Goal: Task Accomplishment & Management: Complete application form

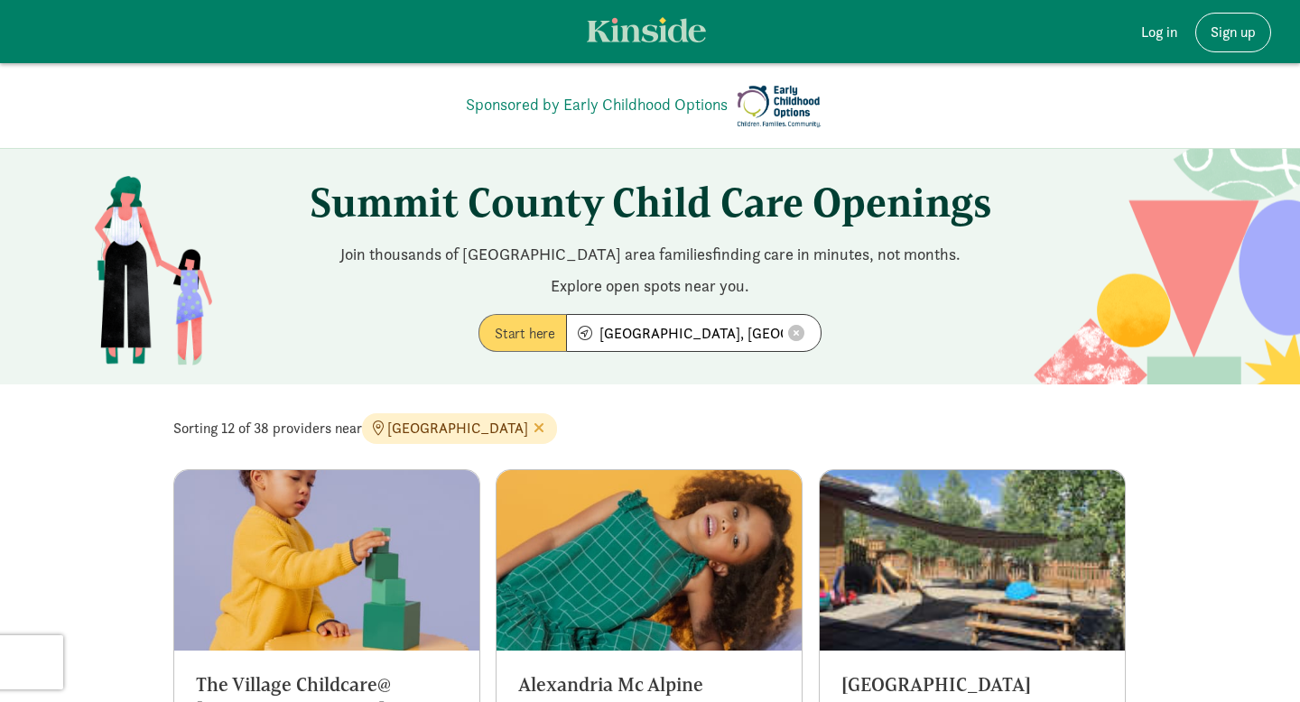
scroll to position [674, 0]
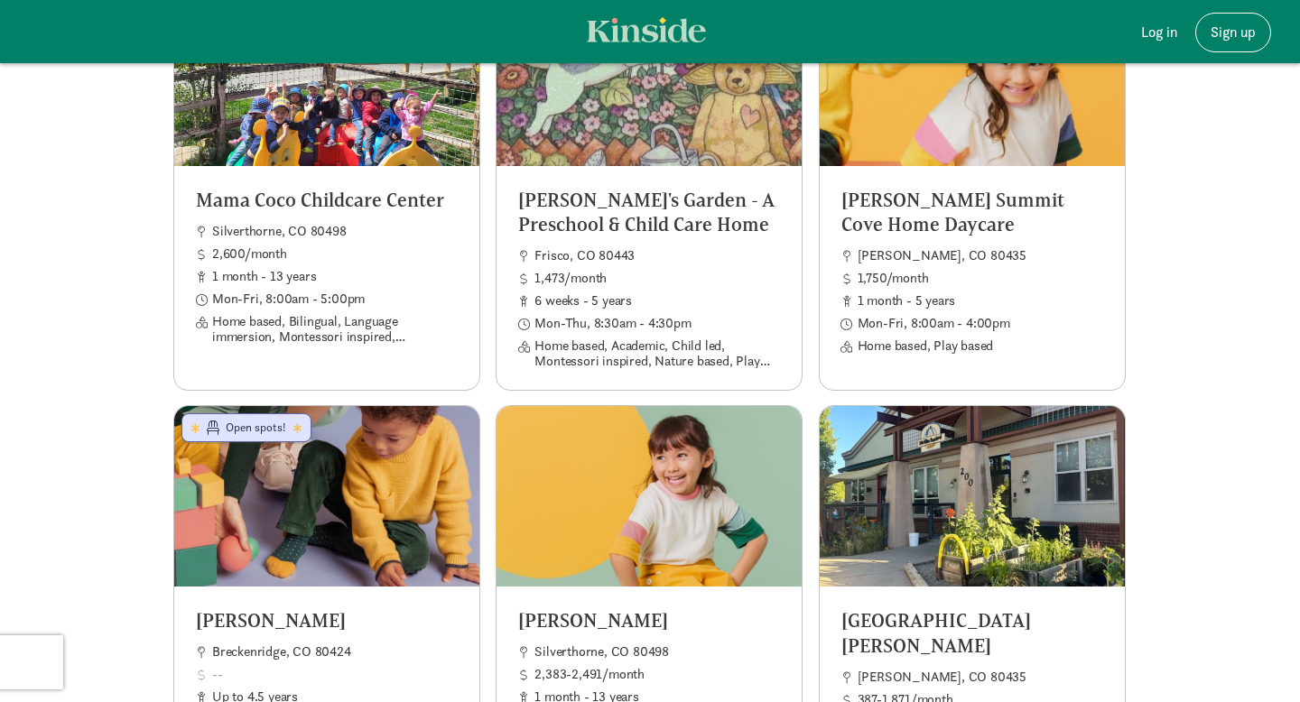
scroll to position [885, 0]
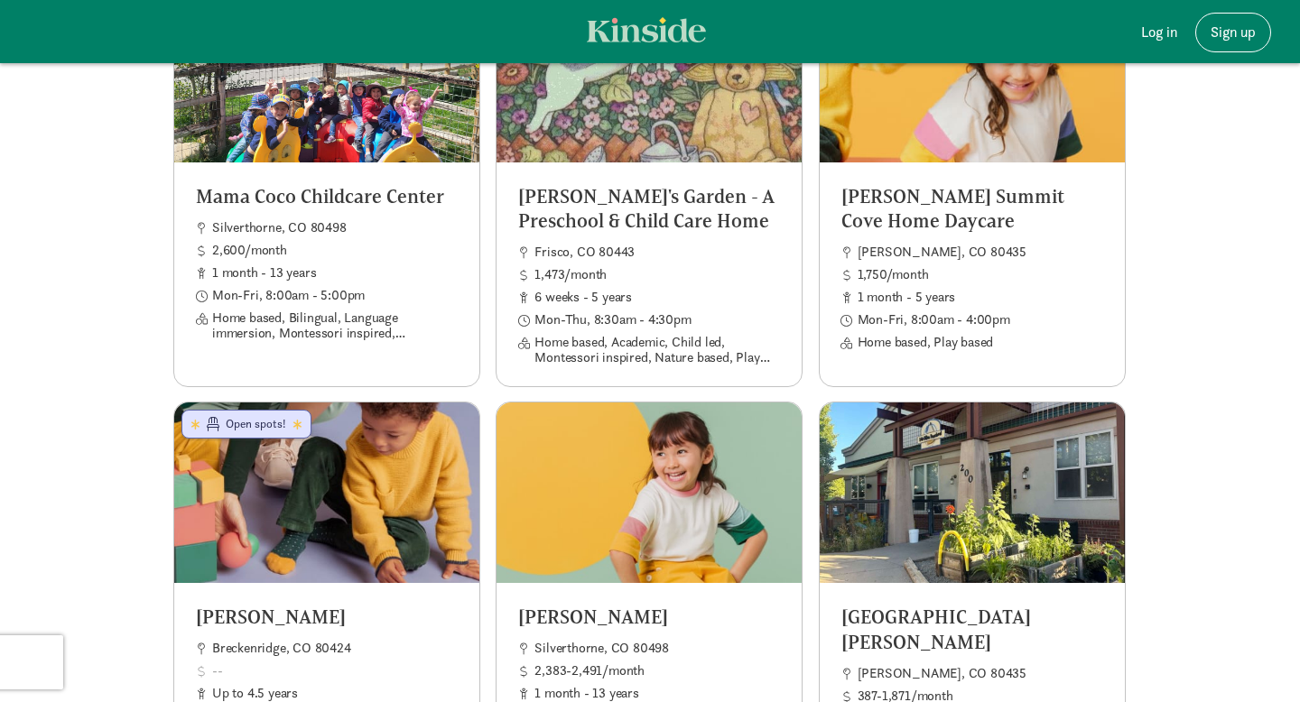
click at [781, 248] on div "Winifred's Garden - A Preschool & Child Care Home Frisco, CO 80443 1,473/month …" at bounding box center [648, 274] width 305 height 224
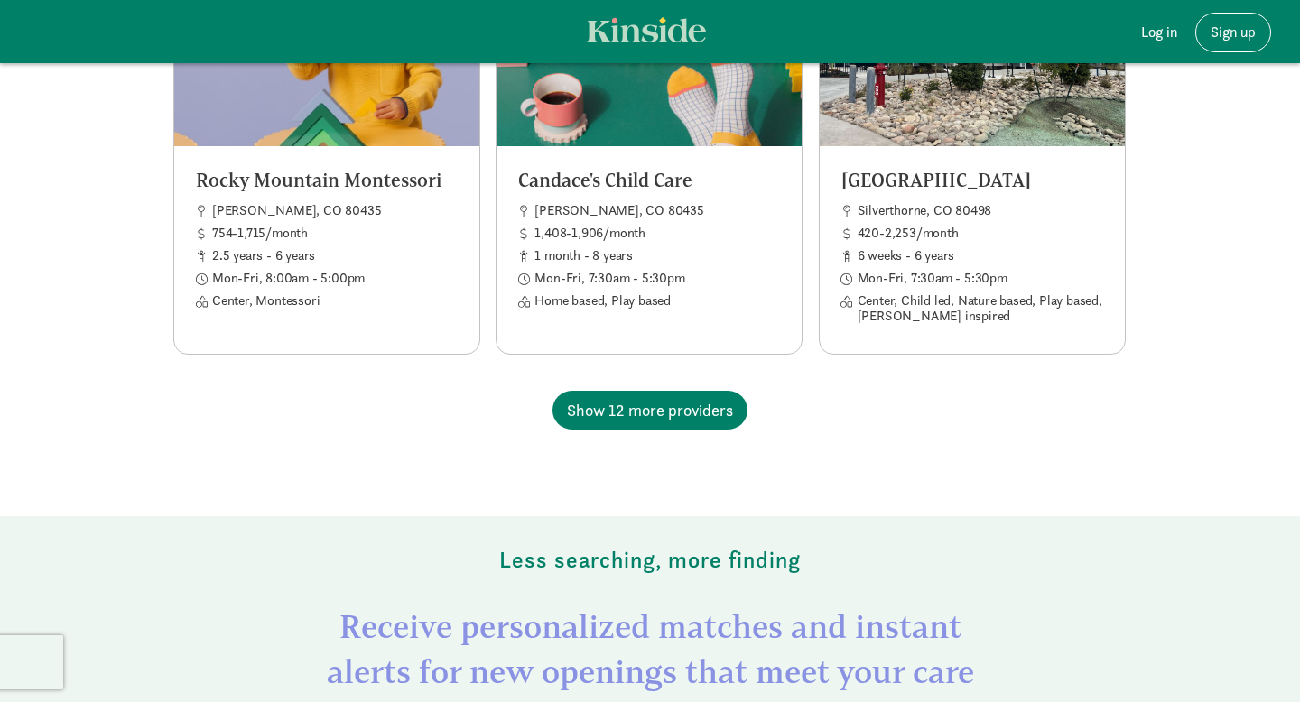
scroll to position [1746, 0]
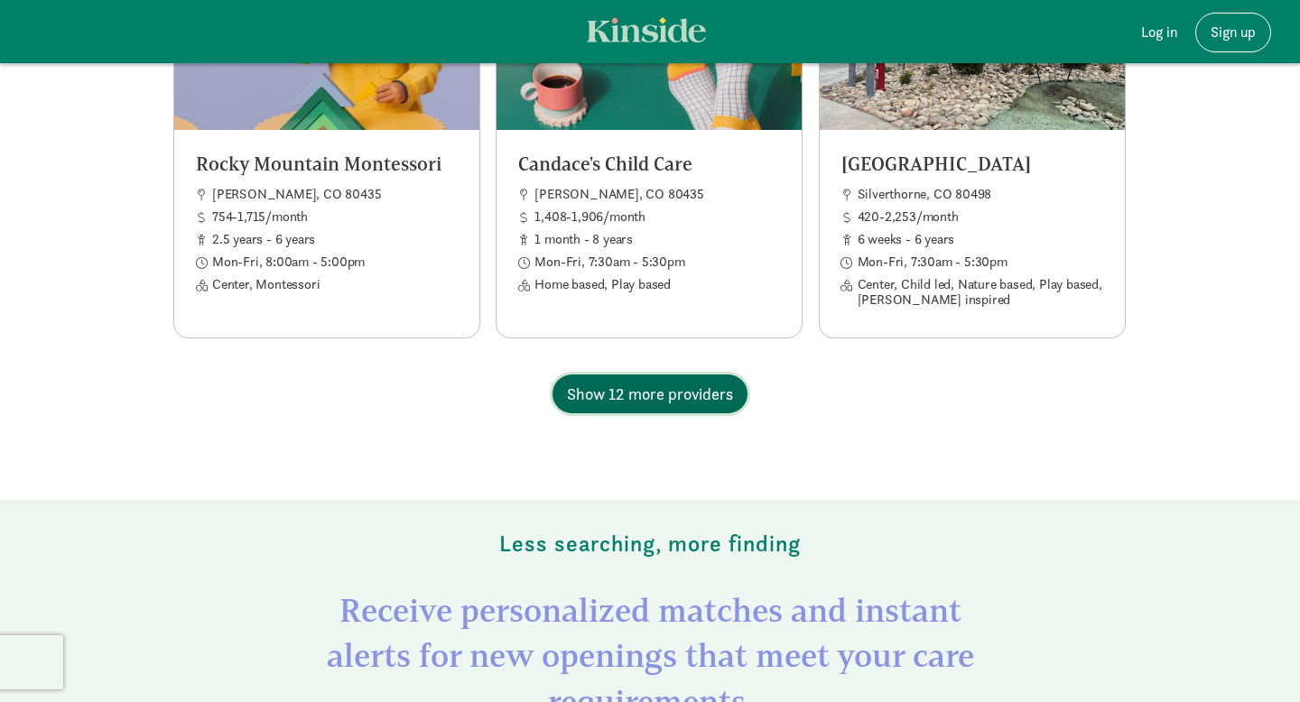
click at [663, 401] on span "Show 12 more providers" at bounding box center [650, 394] width 166 height 24
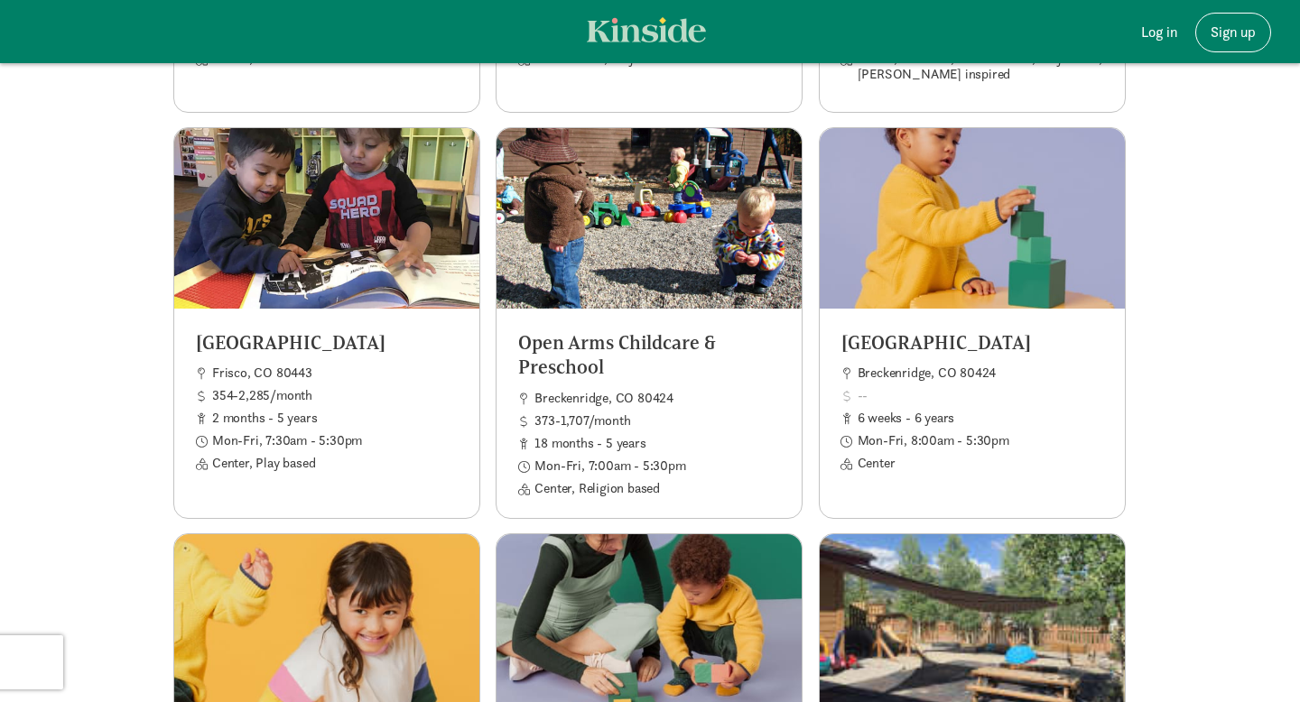
scroll to position [1978, 0]
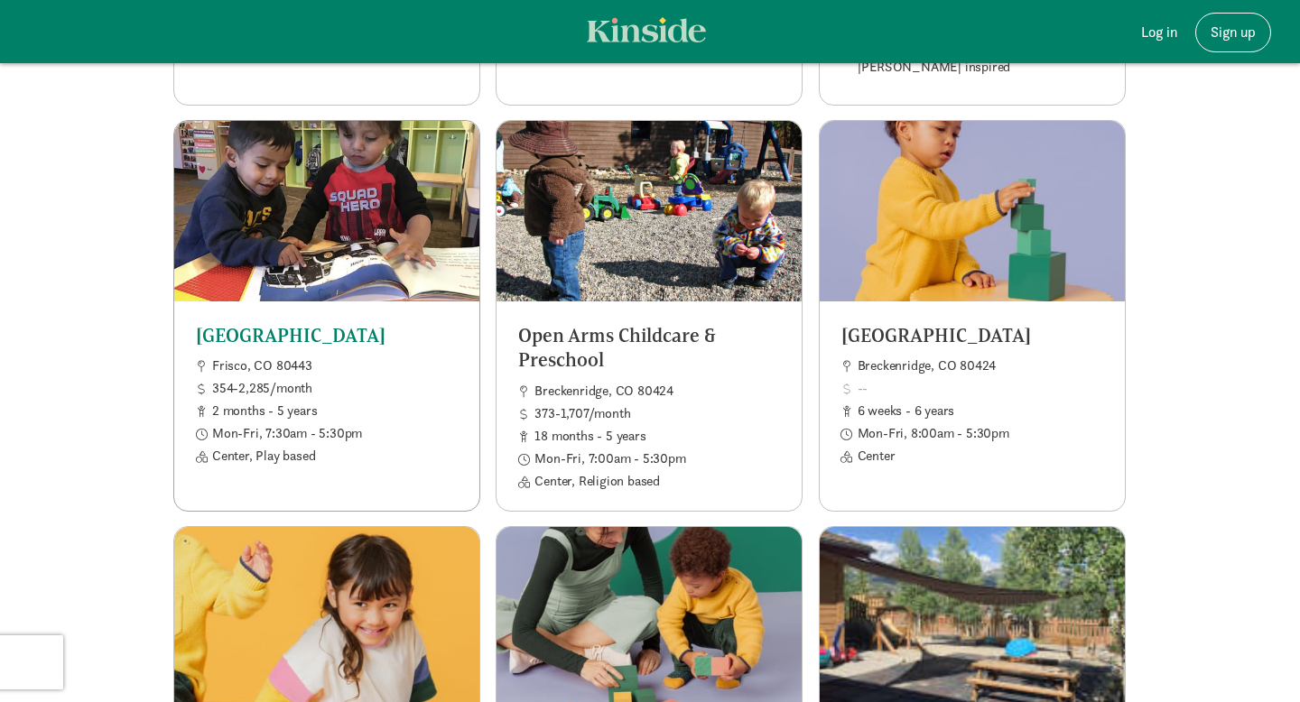
click at [403, 329] on h5 "Summit County Preschool" at bounding box center [327, 335] width 262 height 24
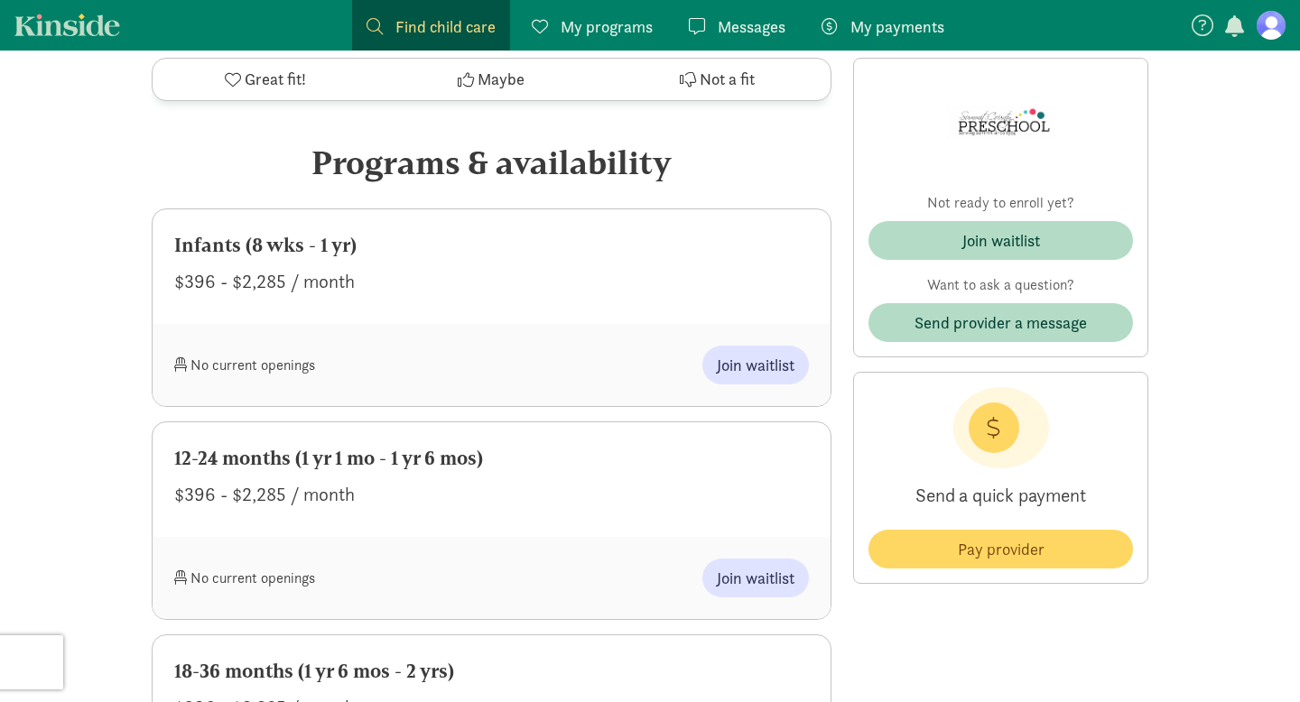
scroll to position [752, 0]
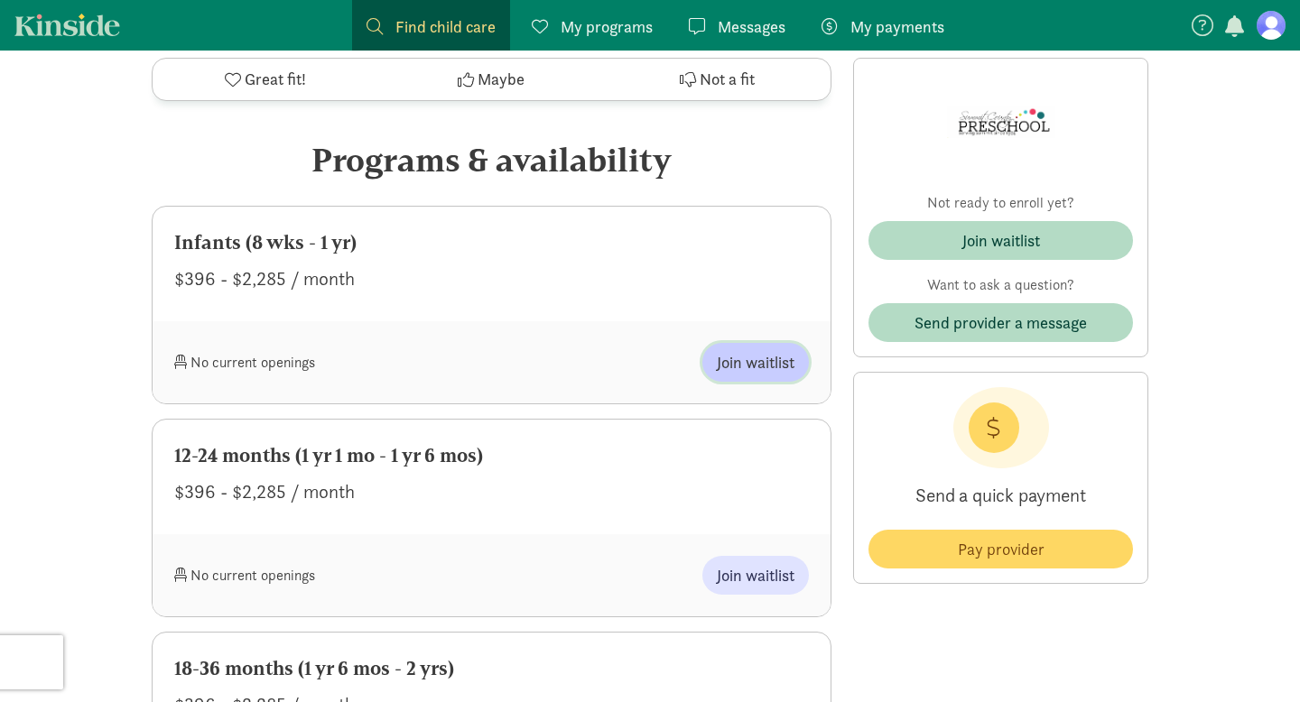
click at [768, 354] on span "Join waitlist" at bounding box center [756, 362] width 78 height 24
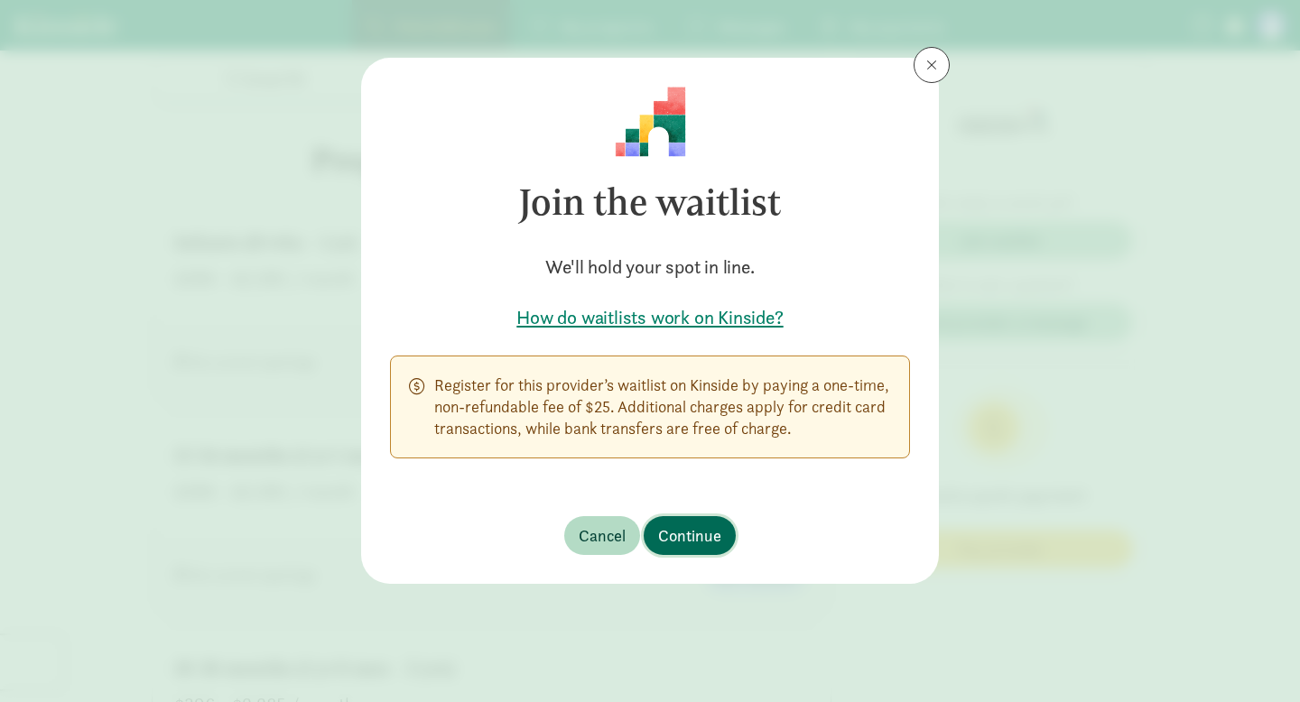
click at [697, 525] on span "Continue" at bounding box center [689, 535] width 63 height 24
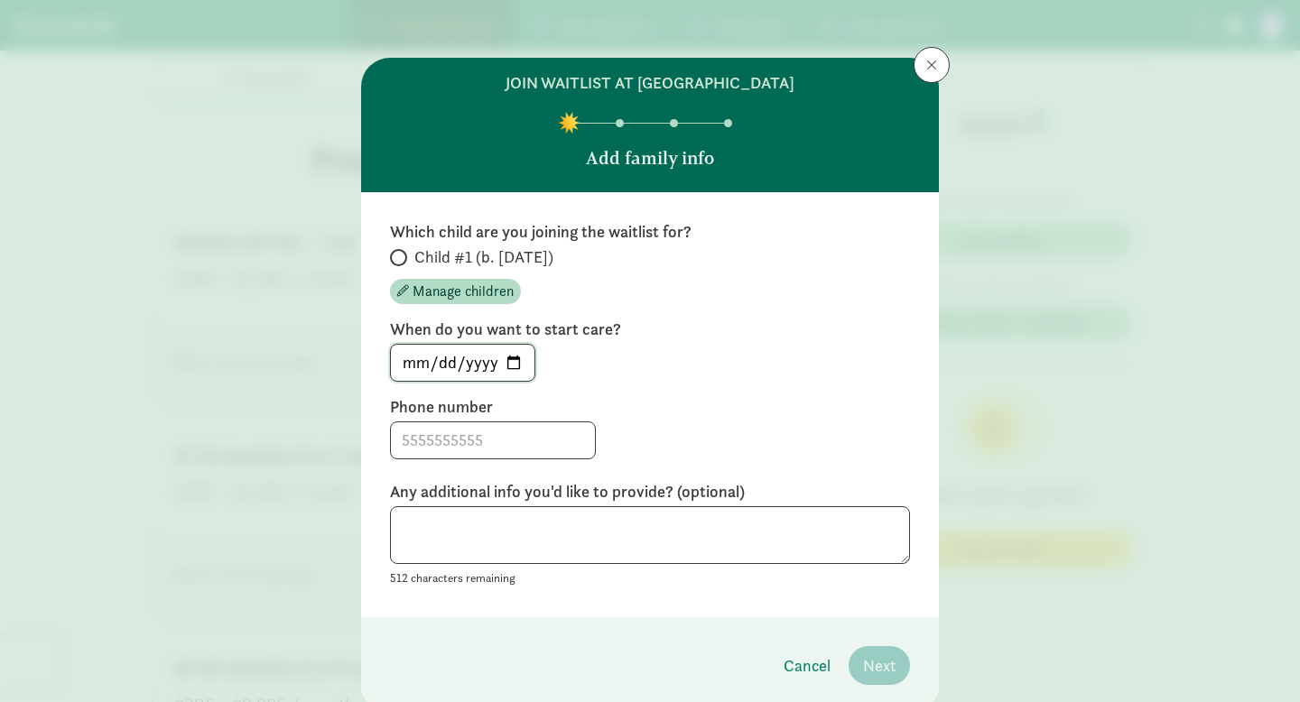
click at [511, 357] on input "2025-09-07" at bounding box center [463, 363] width 144 height 36
click at [399, 259] on input "Child #1 (b. August 2025)" at bounding box center [396, 258] width 12 height 12
radio input "true"
click at [449, 291] on span "Manage children" at bounding box center [462, 292] width 101 height 22
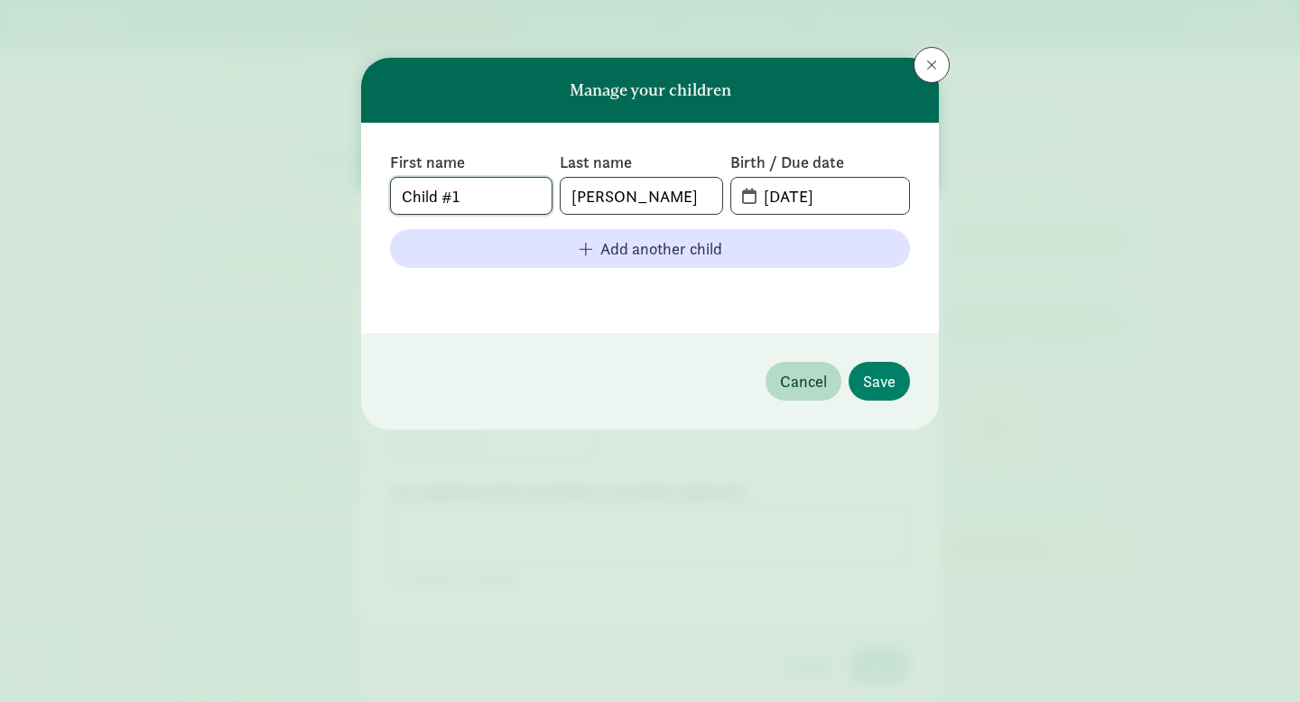
click at [513, 196] on input "Child #1" at bounding box center [471, 196] width 161 height 36
type input "C"
type input "Maris"
click at [884, 206] on input "08-27-2025" at bounding box center [831, 196] width 156 height 36
click at [746, 199] on span "08-27-2025" at bounding box center [820, 196] width 178 height 36
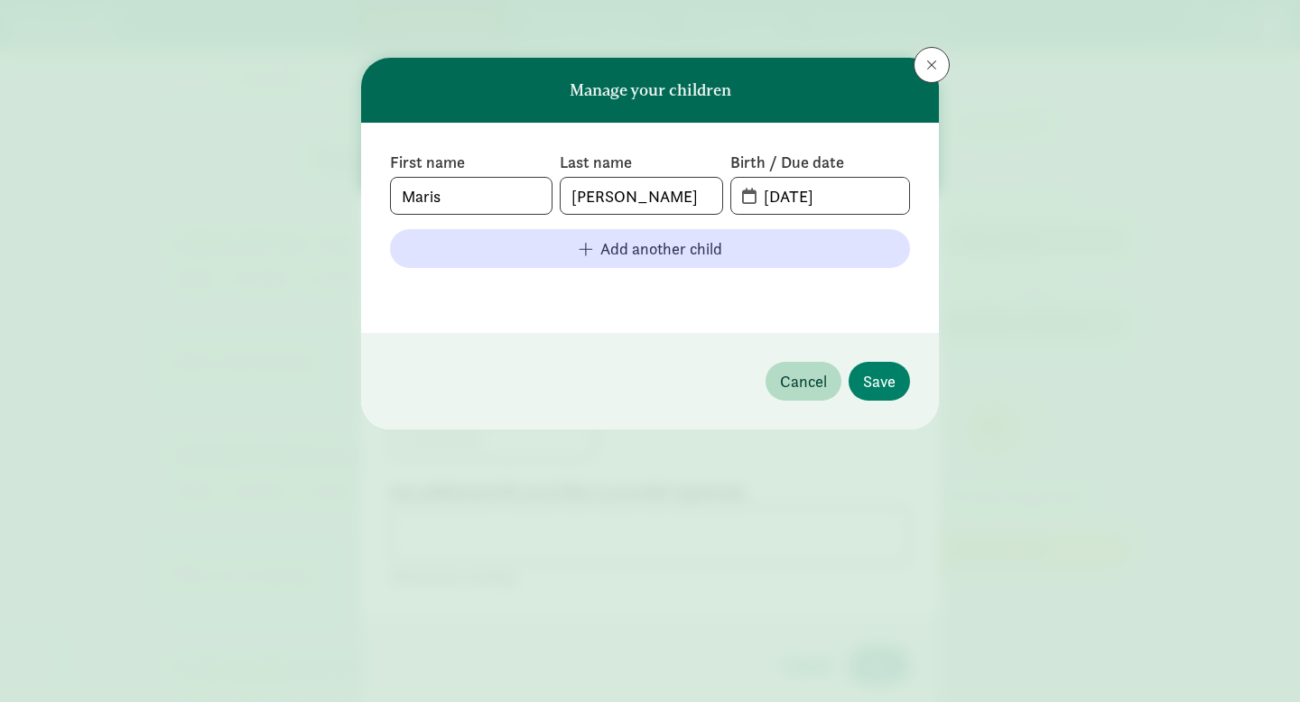
click at [746, 199] on span "08-27-2025" at bounding box center [820, 196] width 178 height 36
click at [932, 65] on span at bounding box center [931, 65] width 11 height 14
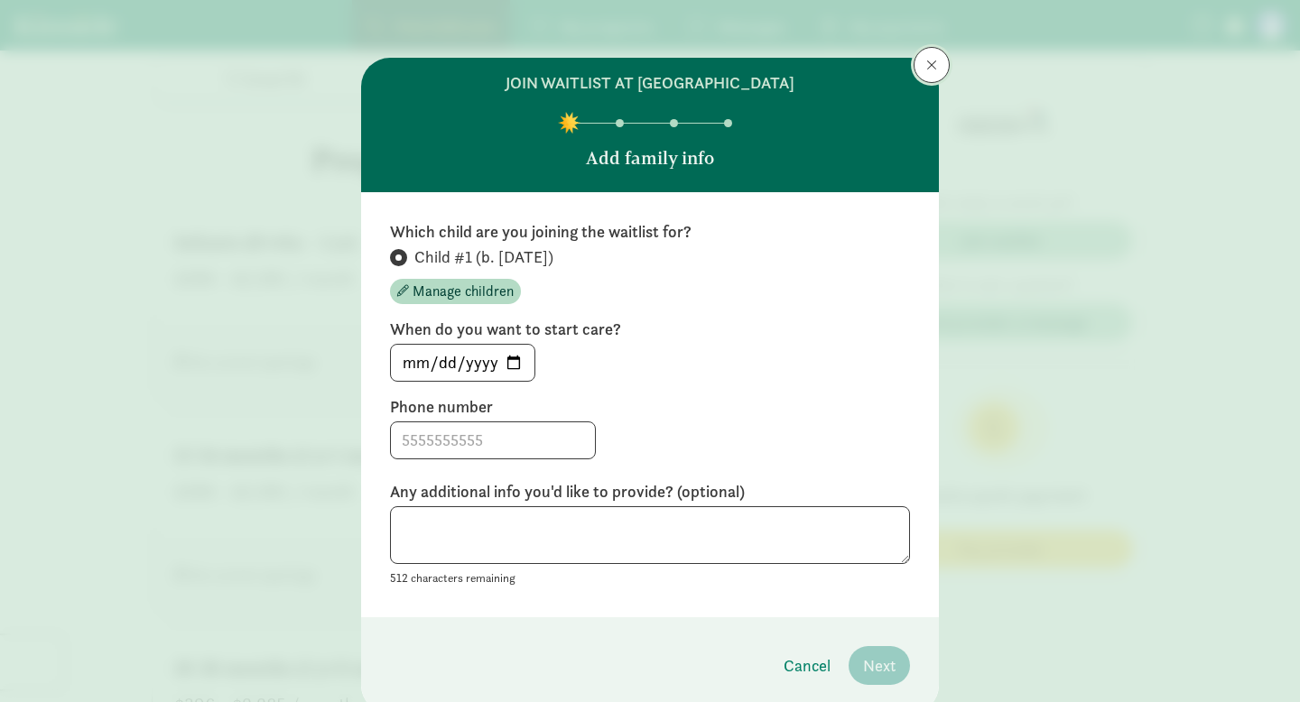
click at [932, 65] on span at bounding box center [931, 65] width 11 height 14
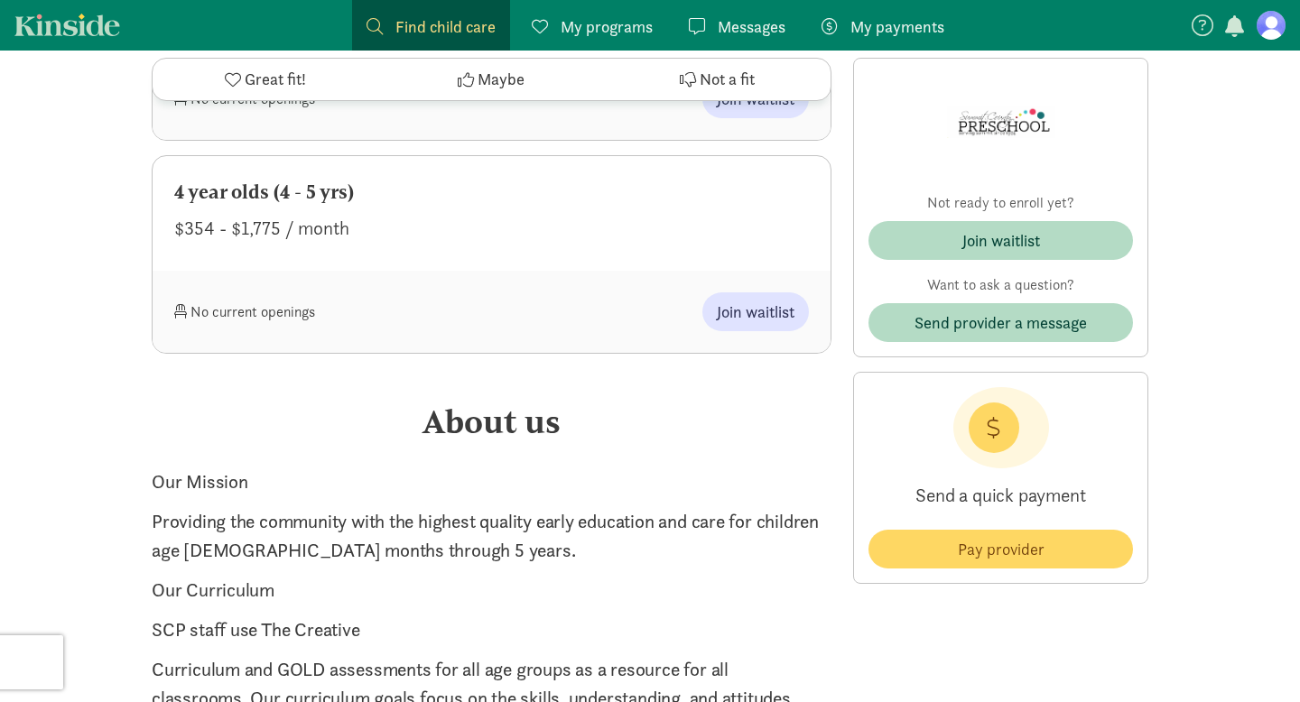
scroll to position [1869, 0]
